Goal: Transaction & Acquisition: Book appointment/travel/reservation

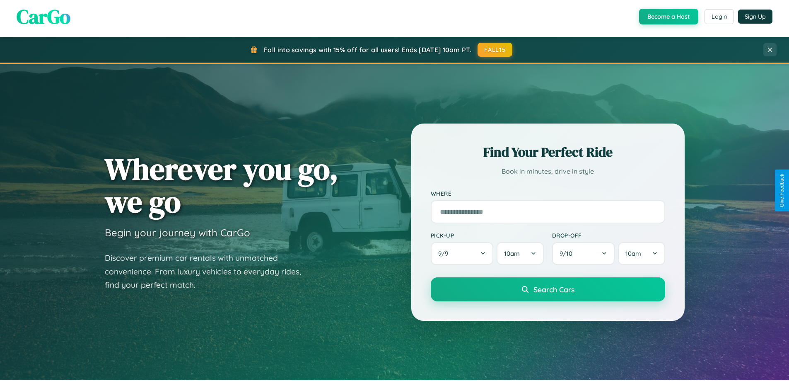
scroll to position [357, 0]
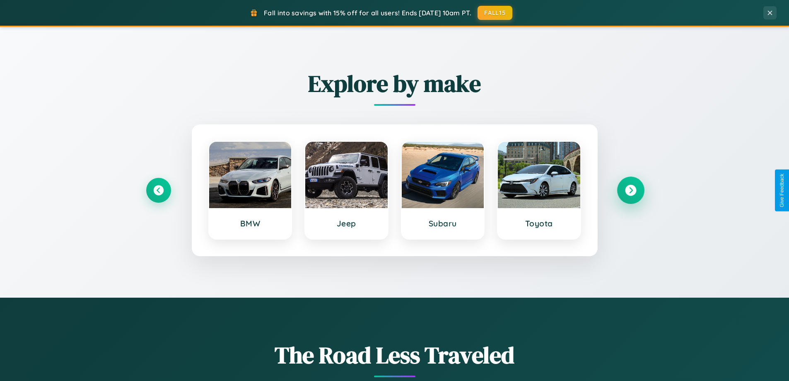
click at [631, 190] on icon at bounding box center [630, 190] width 11 height 11
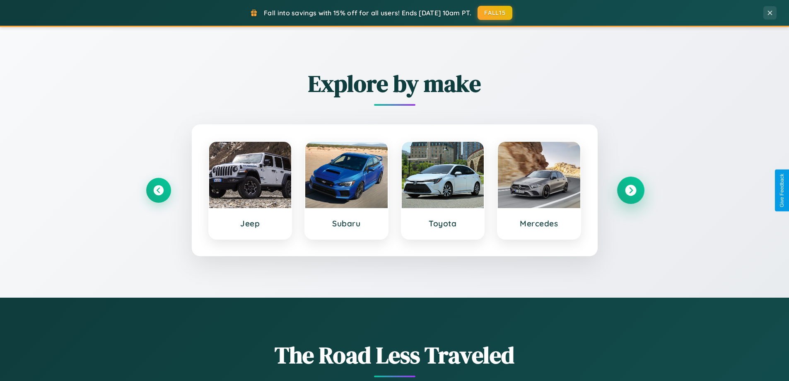
click at [631, 190] on icon at bounding box center [630, 190] width 11 height 11
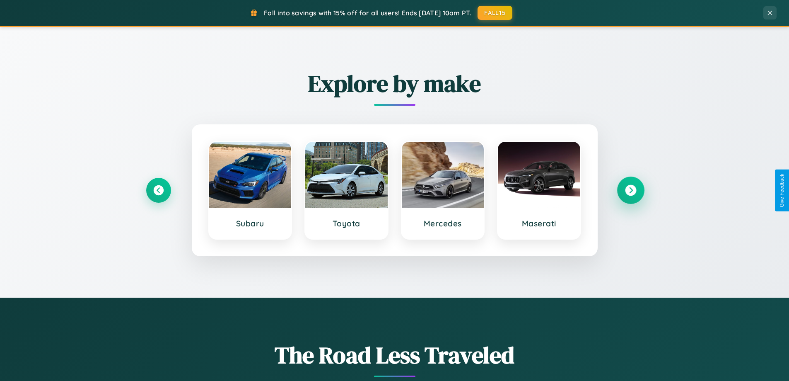
click at [631, 190] on icon at bounding box center [630, 190] width 11 height 11
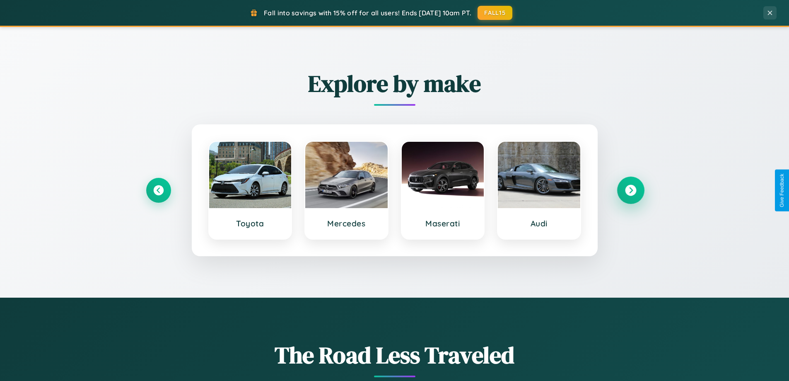
click at [631, 190] on icon at bounding box center [630, 190] width 11 height 11
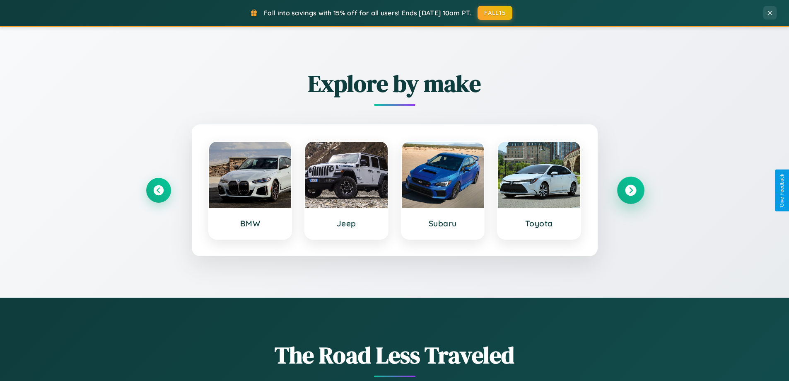
click at [631, 190] on icon at bounding box center [630, 190] width 11 height 11
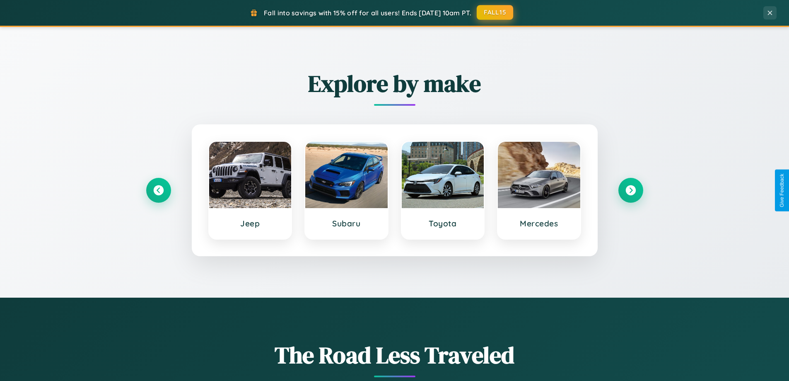
click at [496, 13] on button "FALL15" at bounding box center [495, 12] width 36 height 15
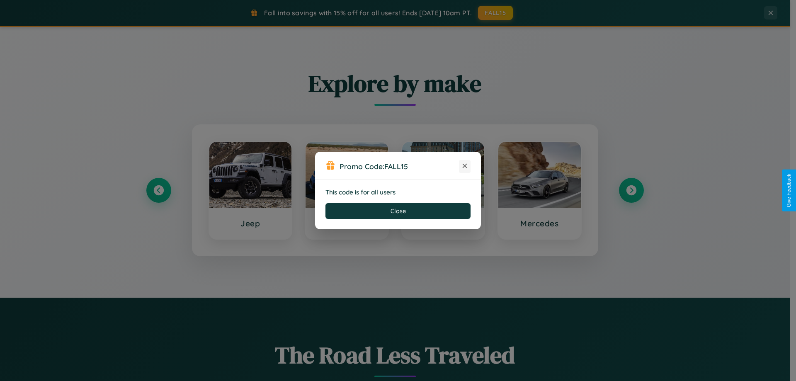
click at [465, 166] on icon at bounding box center [464, 166] width 8 height 8
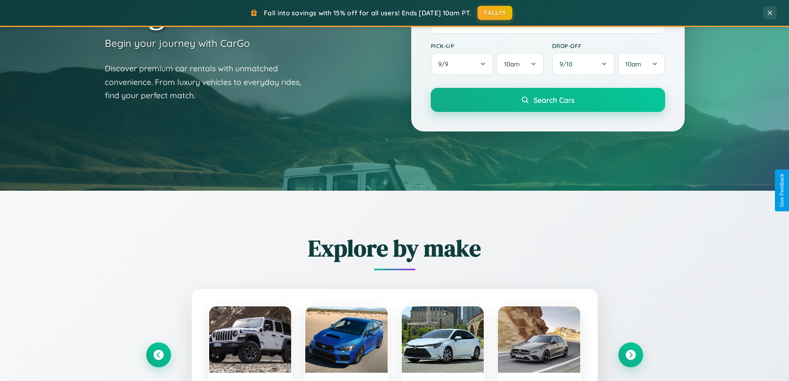
scroll to position [0, 0]
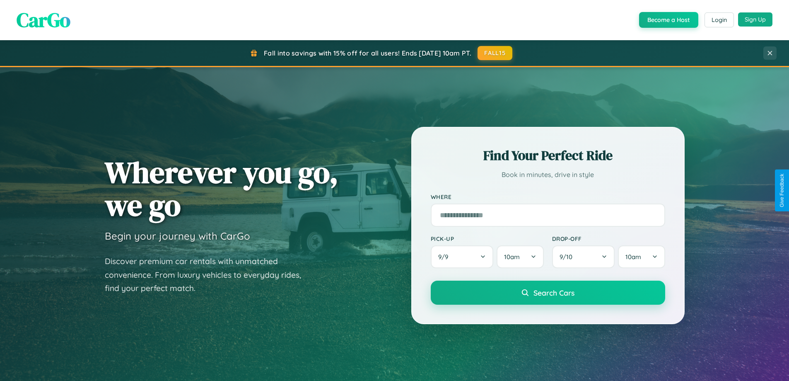
click at [755, 20] on button "Sign Up" at bounding box center [756, 19] width 34 height 14
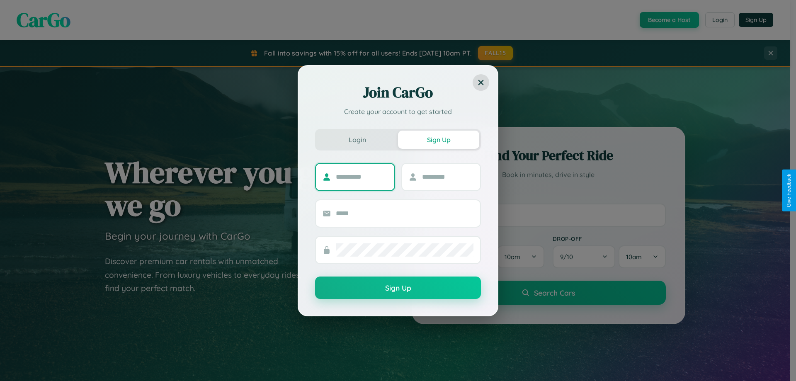
click at [361, 177] on input "text" at bounding box center [362, 176] width 52 height 13
type input "*******"
click at [447, 177] on input "text" at bounding box center [448, 176] width 52 height 13
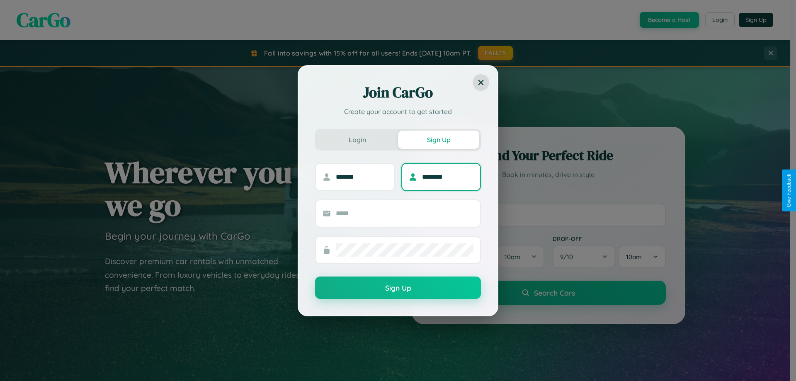
type input "********"
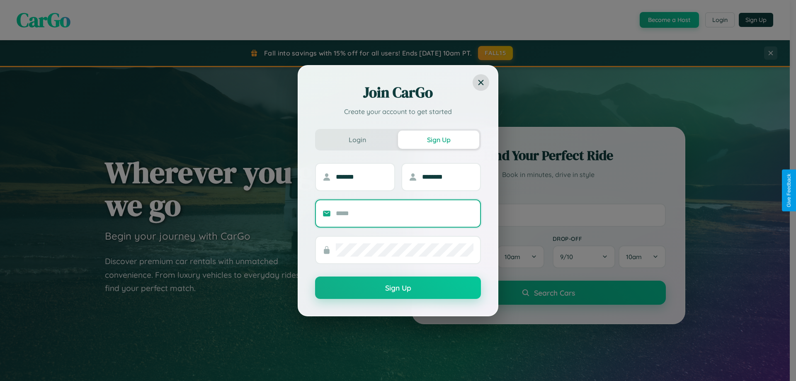
click at [404, 213] on input "text" at bounding box center [405, 213] width 138 height 13
type input "**********"
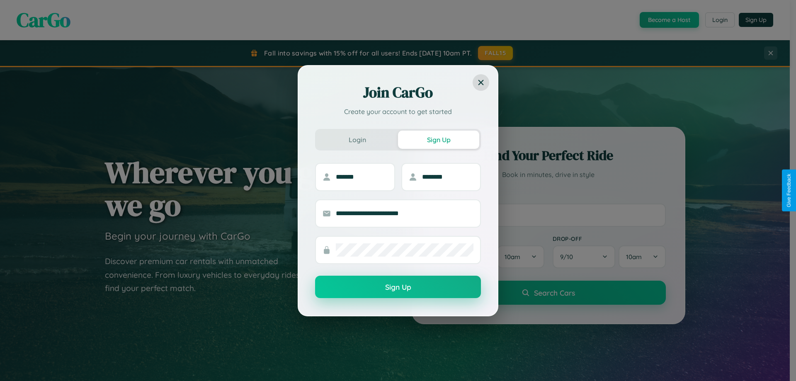
click at [398, 287] on button "Sign Up" at bounding box center [398, 287] width 166 height 22
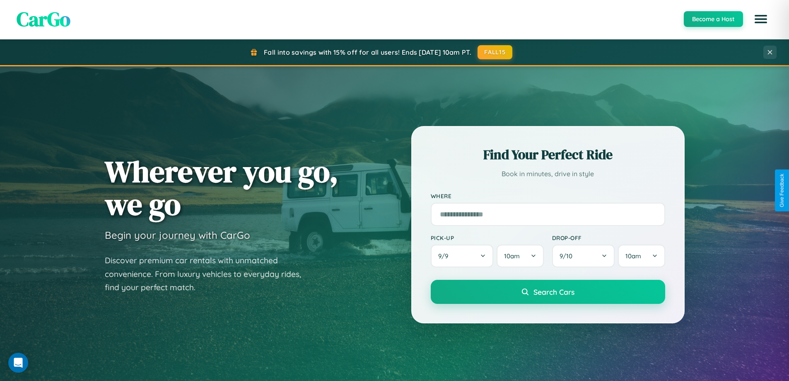
scroll to position [24, 0]
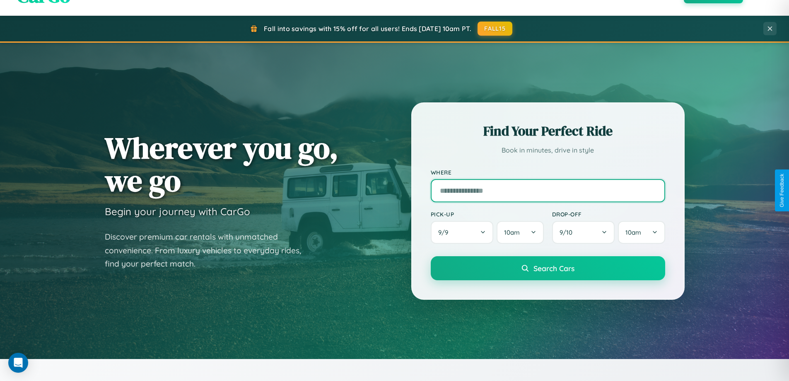
click at [548, 190] on input "text" at bounding box center [548, 190] width 235 height 23
type input "**********"
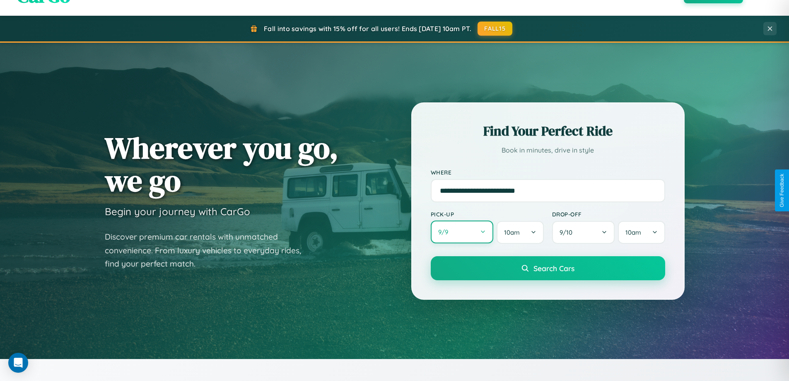
click at [462, 232] on button "9 / 9" at bounding box center [462, 231] width 63 height 23
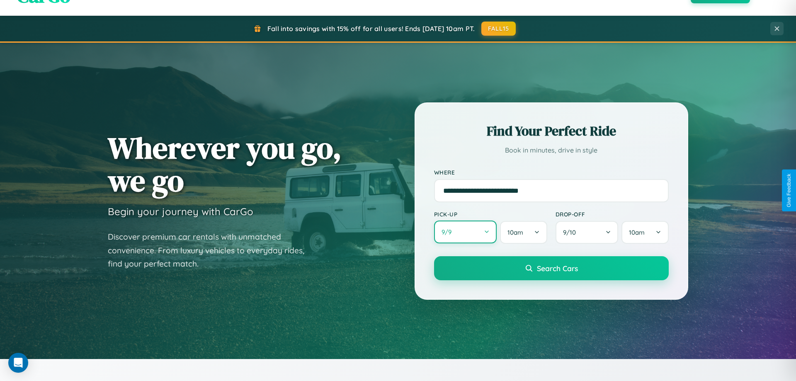
select select "*"
select select "****"
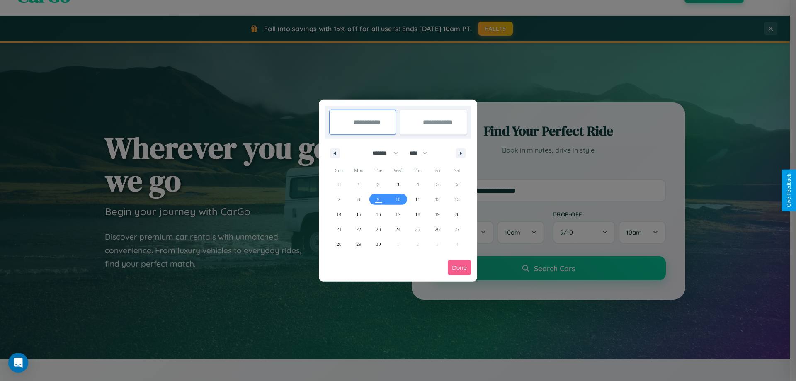
drag, startPoint x: 381, startPoint y: 153, endPoint x: 398, endPoint y: 166, distance: 21.2
click at [381, 153] on select "******* ******** ***** ***** *** **** **** ****** ********* ******* ******** **…" at bounding box center [383, 153] width 35 height 14
select select "*"
click at [457, 184] on span "4" at bounding box center [456, 184] width 2 height 15
type input "**********"
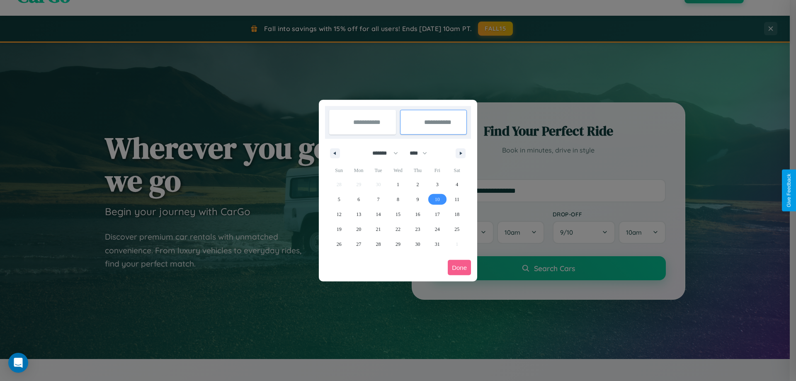
click at [437, 199] on span "10" at bounding box center [437, 199] width 5 height 15
type input "**********"
click at [459, 267] on button "Done" at bounding box center [459, 267] width 23 height 15
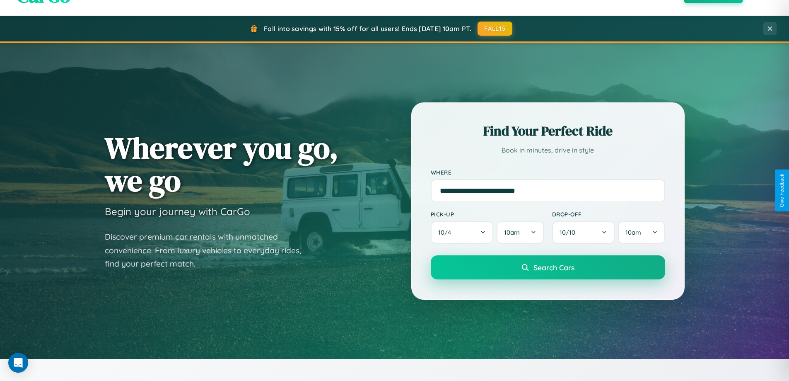
click at [548, 267] on span "Search Cars" at bounding box center [554, 267] width 41 height 9
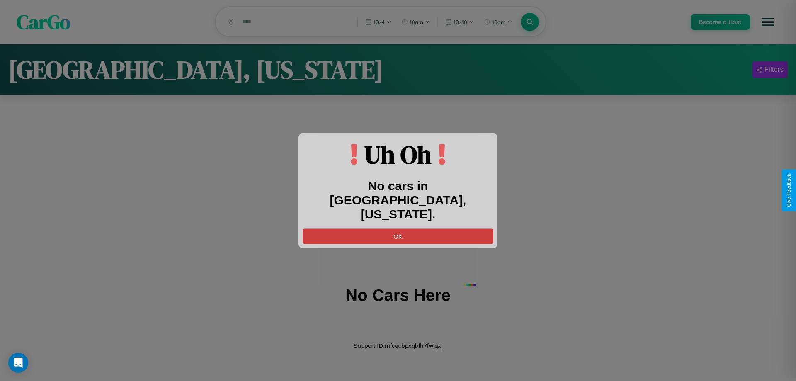
click at [398, 229] on button "OK" at bounding box center [398, 235] width 191 height 15
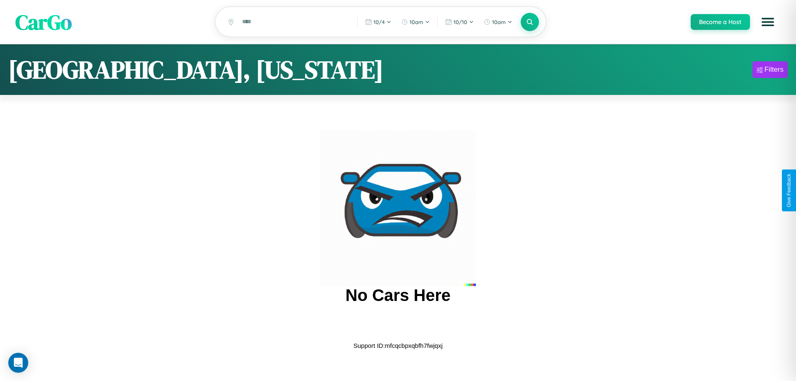
click at [44, 22] on span "CarGo" at bounding box center [43, 21] width 56 height 29
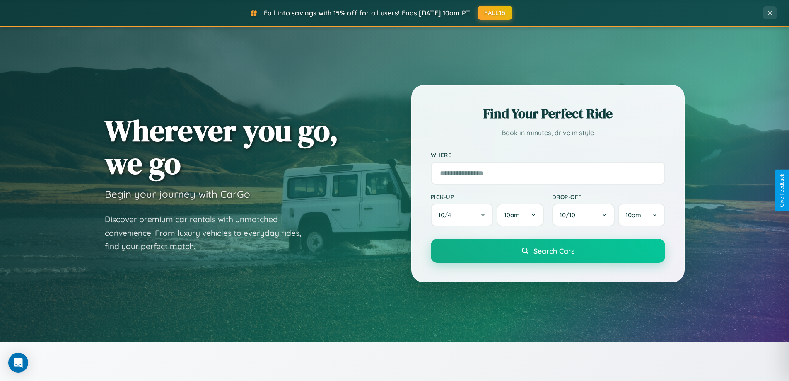
scroll to position [357, 0]
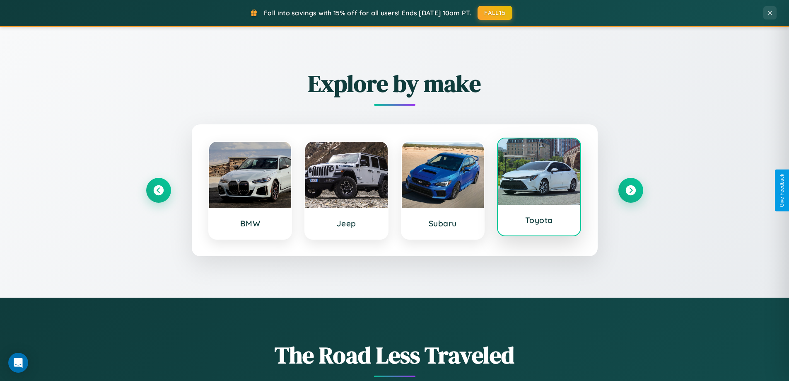
click at [539, 188] on div at bounding box center [539, 171] width 82 height 66
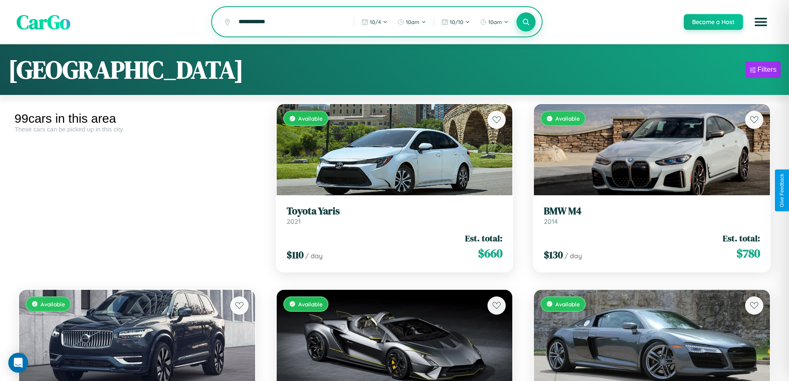
click at [526, 22] on icon at bounding box center [527, 22] width 8 height 8
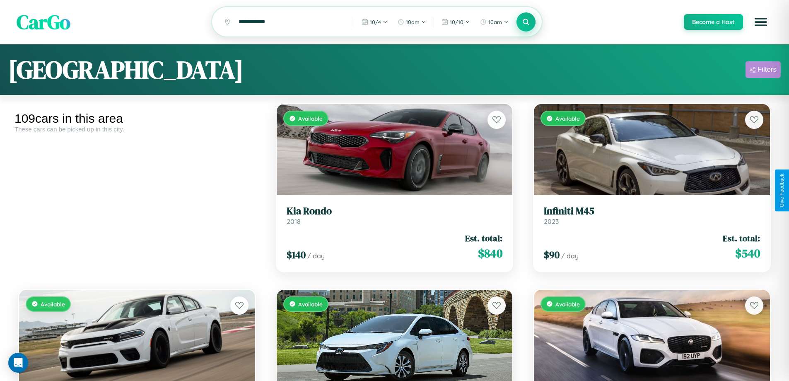
click at [763, 71] on div "Filters" at bounding box center [767, 69] width 19 height 8
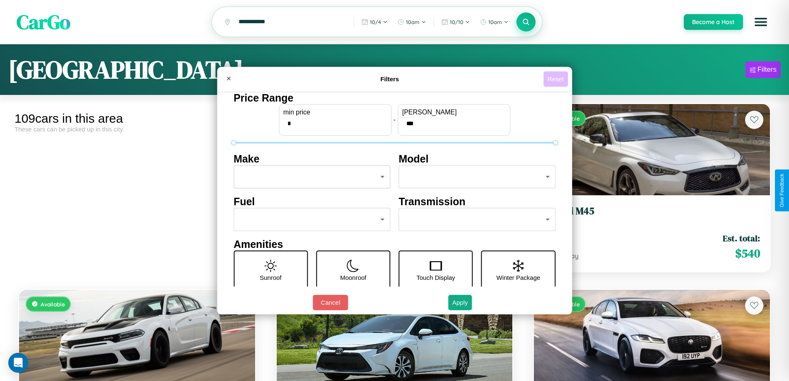
click at [557, 79] on button "Reset" at bounding box center [556, 78] width 24 height 15
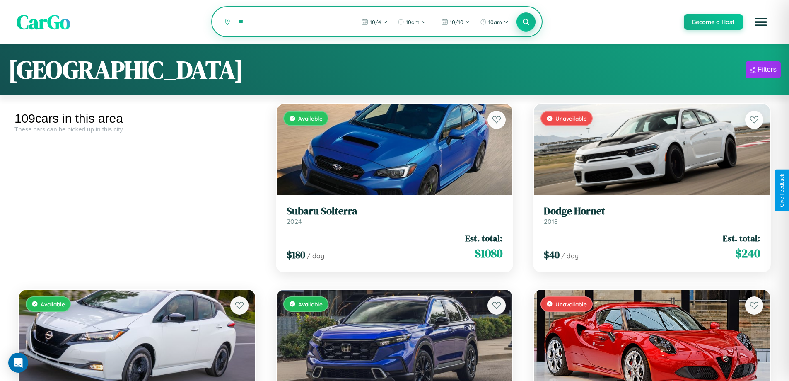
type input "*"
type input "******"
click at [526, 22] on icon at bounding box center [527, 22] width 8 height 8
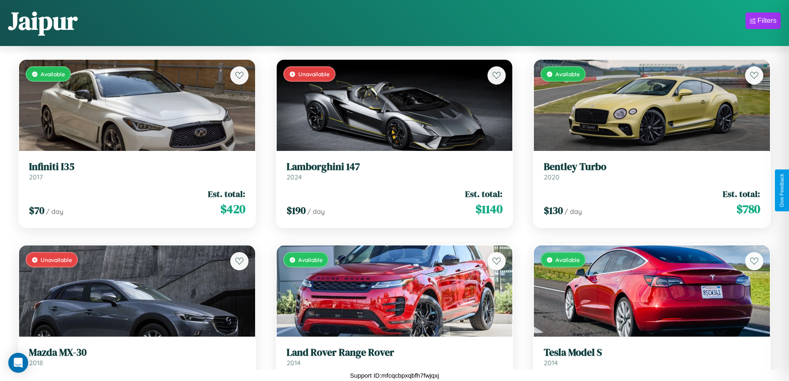
scroll to position [2900, 0]
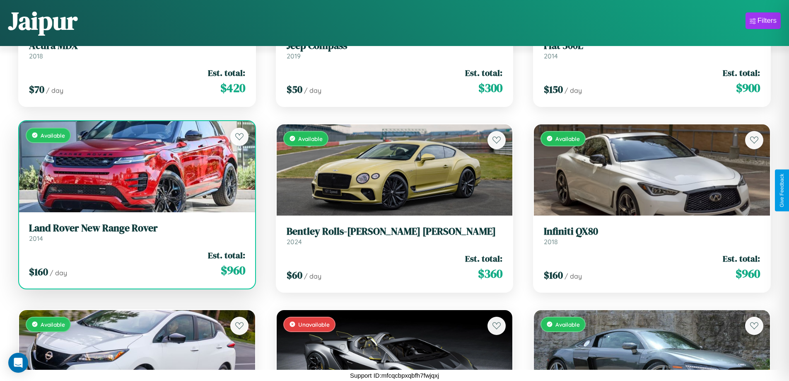
click at [136, 232] on h3 "Land Rover New Range Rover" at bounding box center [137, 228] width 216 height 12
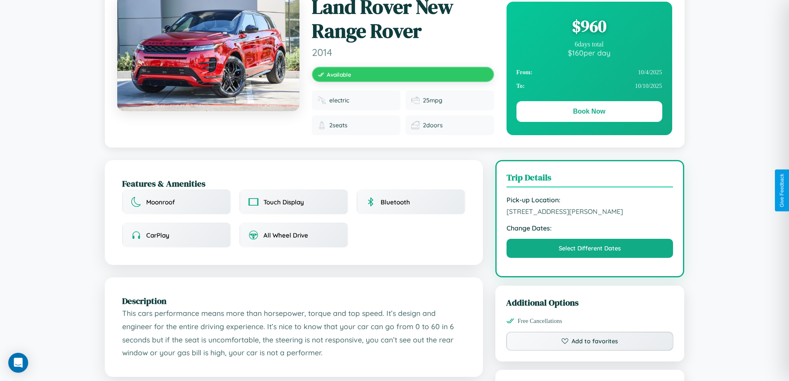
scroll to position [506, 0]
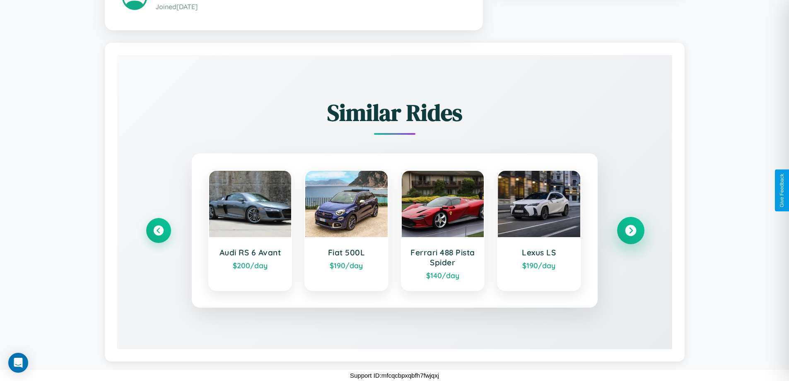
click at [631, 230] on icon at bounding box center [630, 230] width 11 height 11
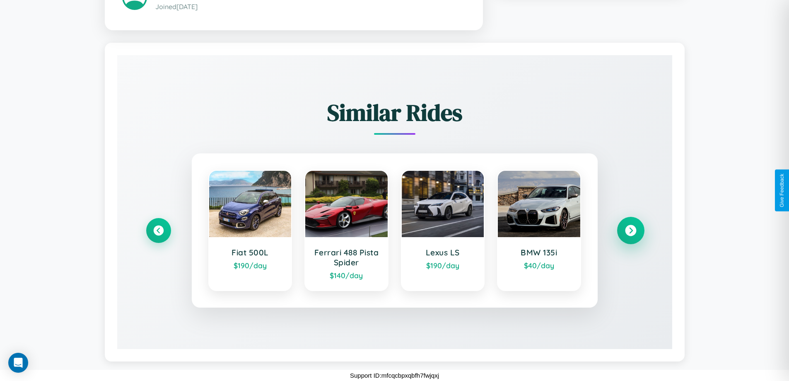
click at [631, 230] on icon at bounding box center [630, 230] width 11 height 11
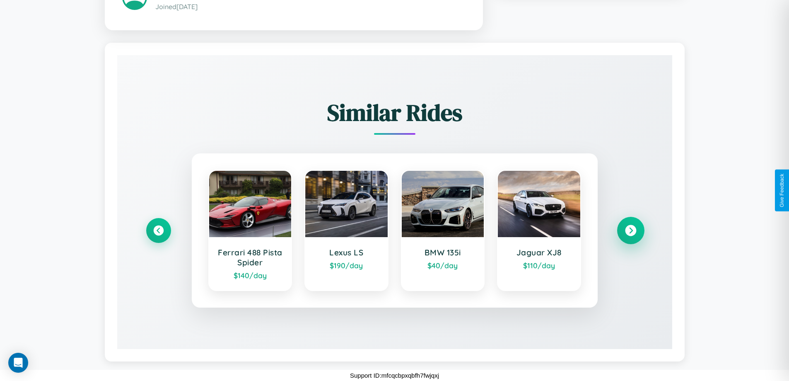
click at [631, 230] on icon at bounding box center [630, 230] width 11 height 11
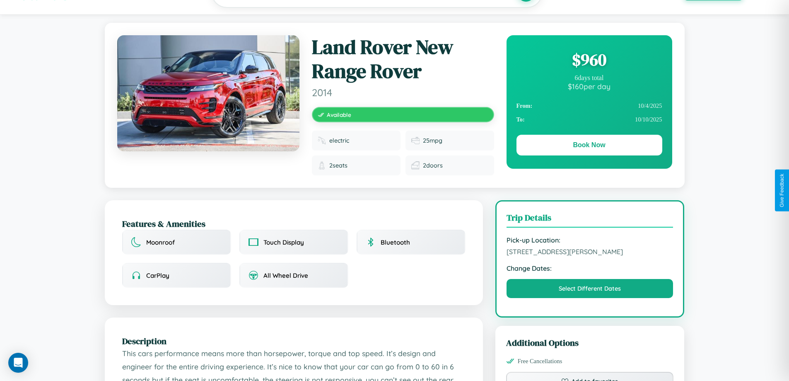
scroll to position [0, 0]
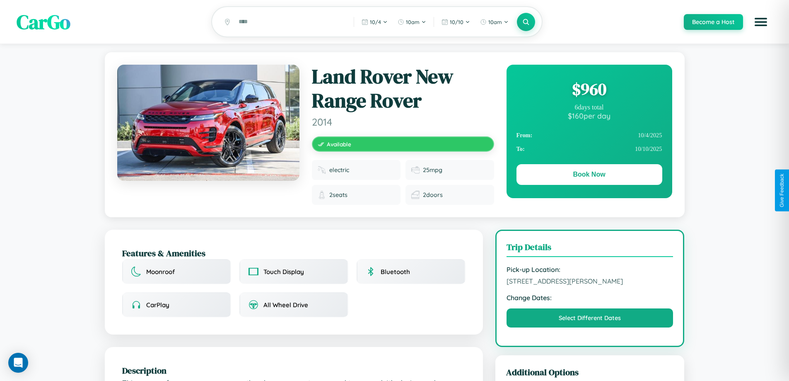
click at [589, 90] on div "$ 960" at bounding box center [590, 89] width 146 height 22
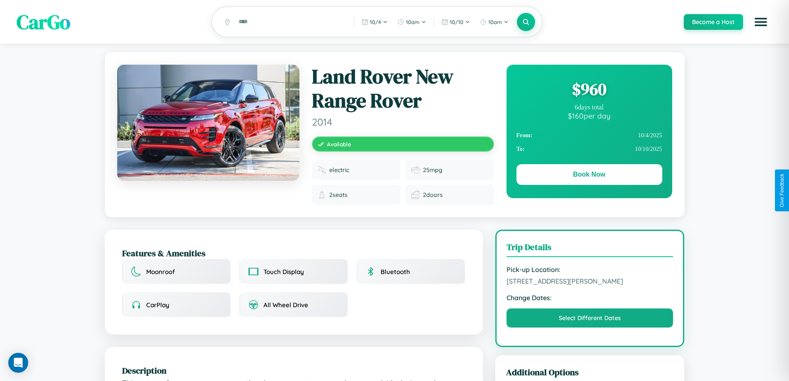
click at [589, 90] on div "$ 960" at bounding box center [590, 89] width 146 height 22
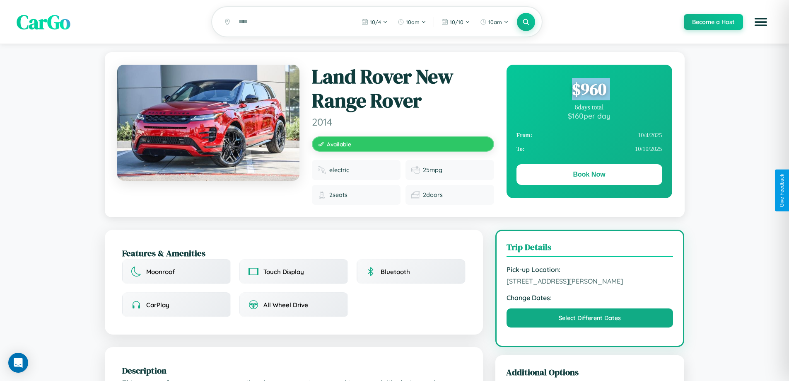
click at [589, 90] on div "$ 960" at bounding box center [590, 89] width 146 height 22
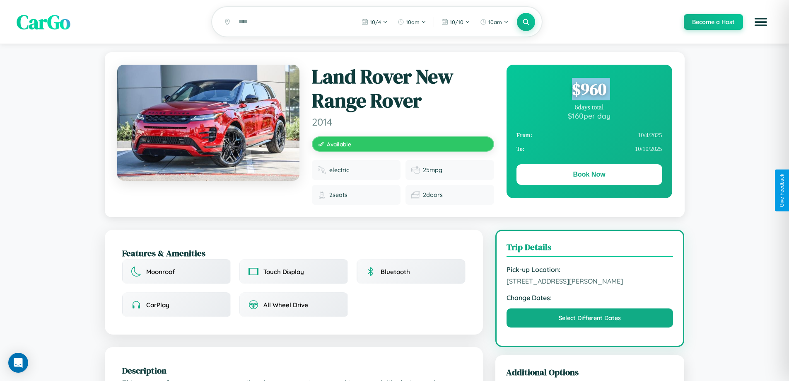
click at [589, 90] on div "$ 960" at bounding box center [590, 89] width 146 height 22
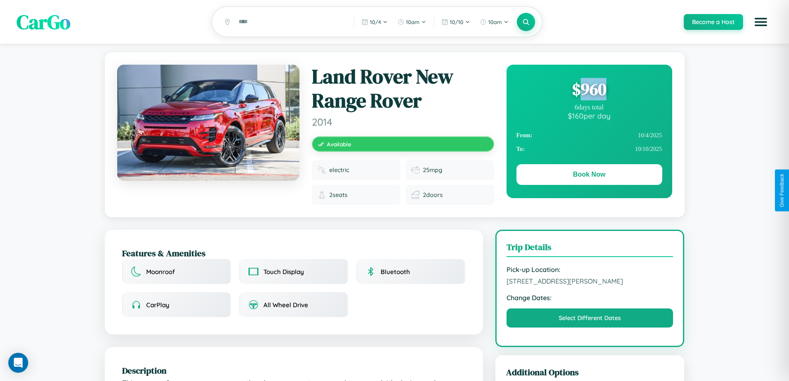
click at [589, 90] on div "$ 960" at bounding box center [590, 89] width 146 height 22
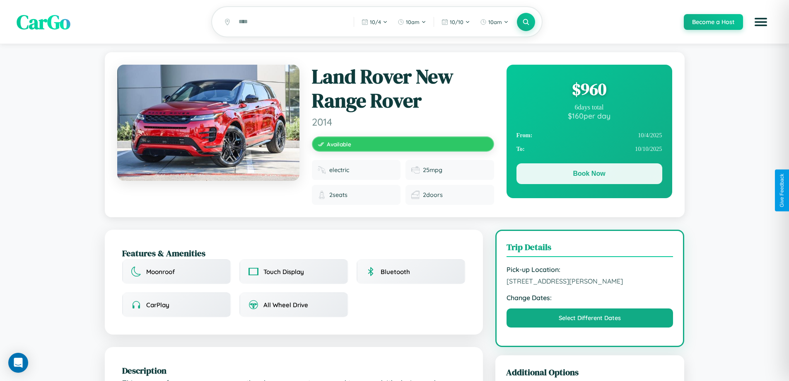
click at [589, 176] on button "Book Now" at bounding box center [590, 173] width 146 height 21
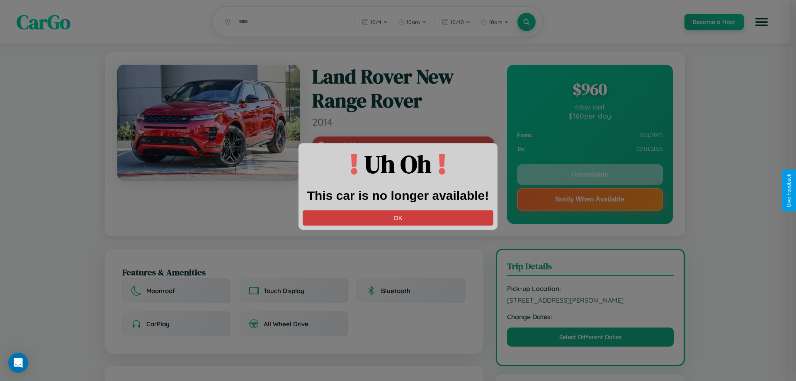
click at [398, 218] on button "OK" at bounding box center [398, 217] width 191 height 15
